Goal: Task Accomplishment & Management: Manage account settings

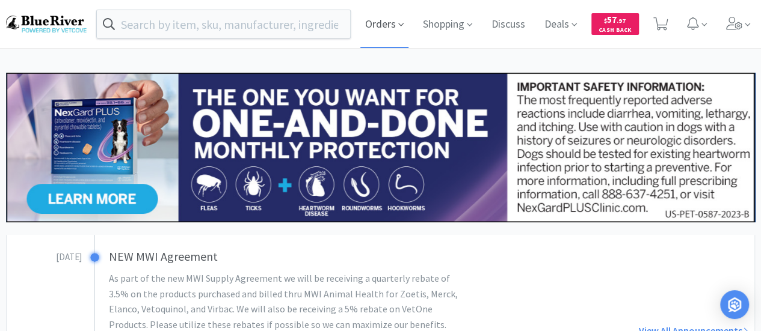
click at [391, 31] on span "Orders" at bounding box center [384, 24] width 48 height 48
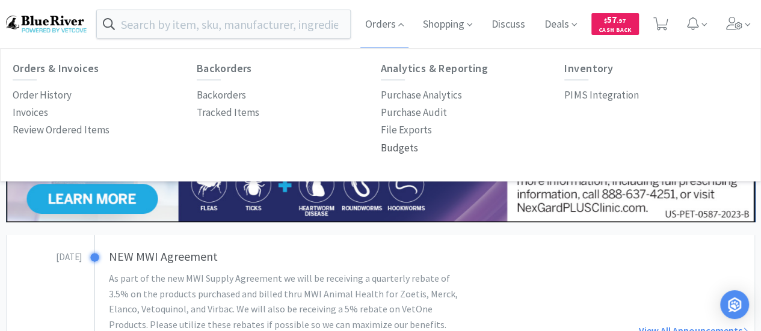
click at [398, 152] on p "Budgets" at bounding box center [399, 148] width 37 height 16
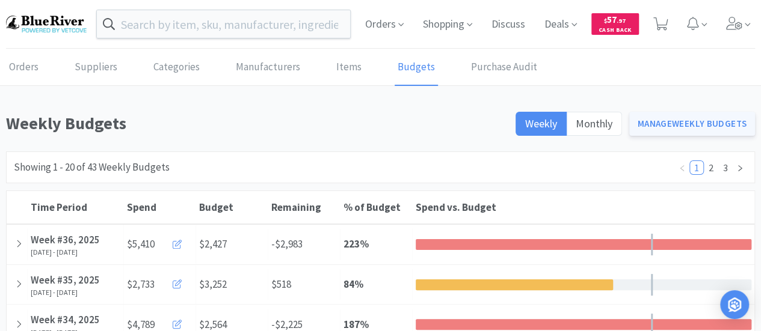
click at [681, 119] on link "Manage Weekly Budgets" at bounding box center [692, 124] width 126 height 24
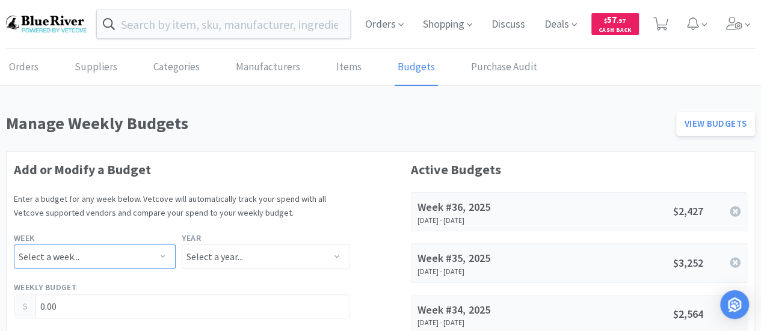
click at [94, 248] on select "Select a week... Week 1 ([DATE] - [DATE]) Week 2 ([DATE] - [DATE]) Week 3 ([DAT…" at bounding box center [95, 257] width 162 height 24
select select "36"
click at [14, 245] on select "Select a week... Week 1 ([DATE] - [DATE]) Week 2 ([DATE] - [DATE]) Week 3 ([DAT…" at bounding box center [95, 257] width 162 height 24
click at [218, 259] on select "Select a year... 2023 2024 2025 2026 2027 2028 2029 2030 2031 2032 2033 2034" at bounding box center [266, 257] width 168 height 24
select select "2025"
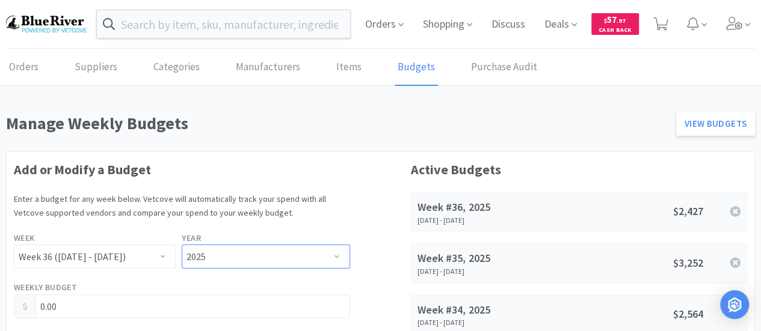
click at [182, 245] on select "Select a year... 2023 2024 2025 2026 2027 2028 2029 2030 2031 2032 2033 2034" at bounding box center [266, 257] width 168 height 24
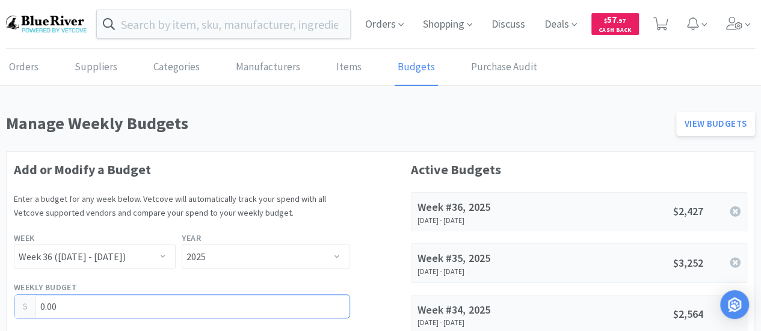
drag, startPoint x: 90, startPoint y: 298, endPoint x: 85, endPoint y: 293, distance: 6.8
click at [85, 293] on div "Weekly Budget 0.00" at bounding box center [182, 299] width 336 height 37
drag, startPoint x: 87, startPoint y: 304, endPoint x: 18, endPoint y: 314, distance: 69.9
click at [18, 314] on div "0.00" at bounding box center [182, 307] width 336 height 24
type input "2,370.00"
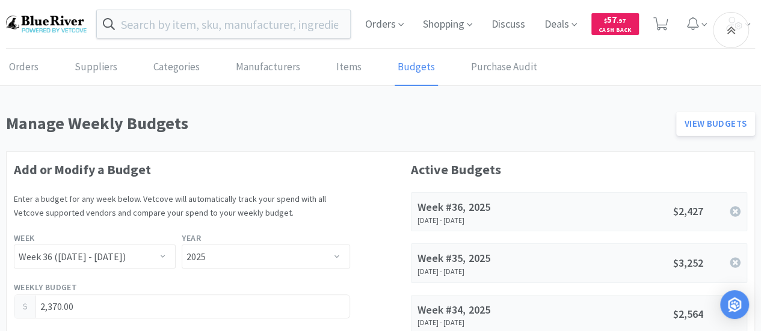
scroll to position [178, 0]
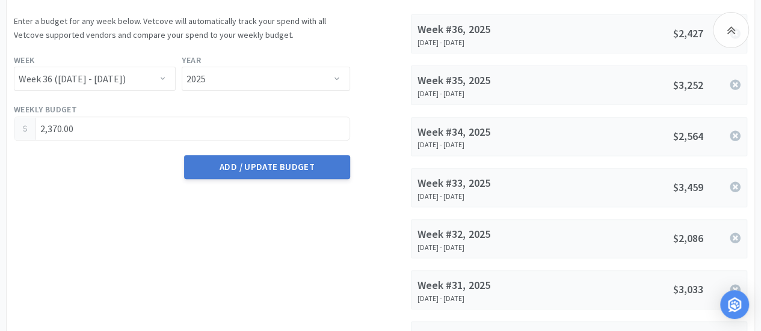
click at [264, 170] on button "Add / Update Budget" at bounding box center [266, 167] width 165 height 24
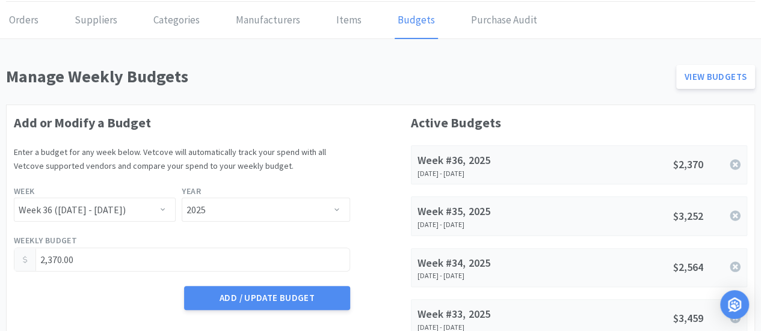
scroll to position [0, 0]
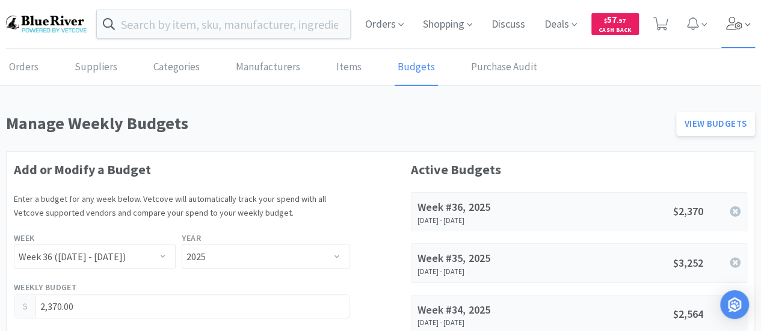
click at [741, 23] on icon at bounding box center [734, 23] width 17 height 13
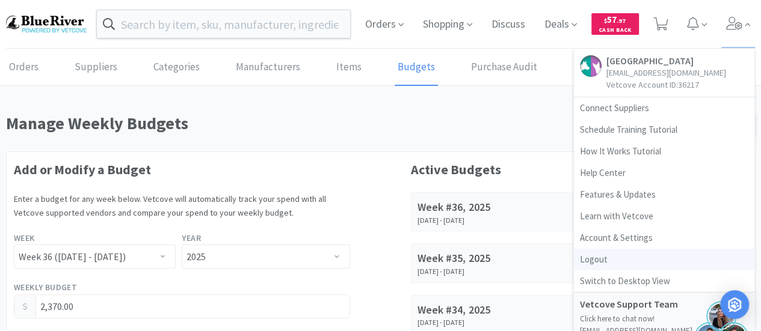
click at [604, 255] on link "Logout" at bounding box center [664, 260] width 180 height 22
